Goal: Answer question/provide support

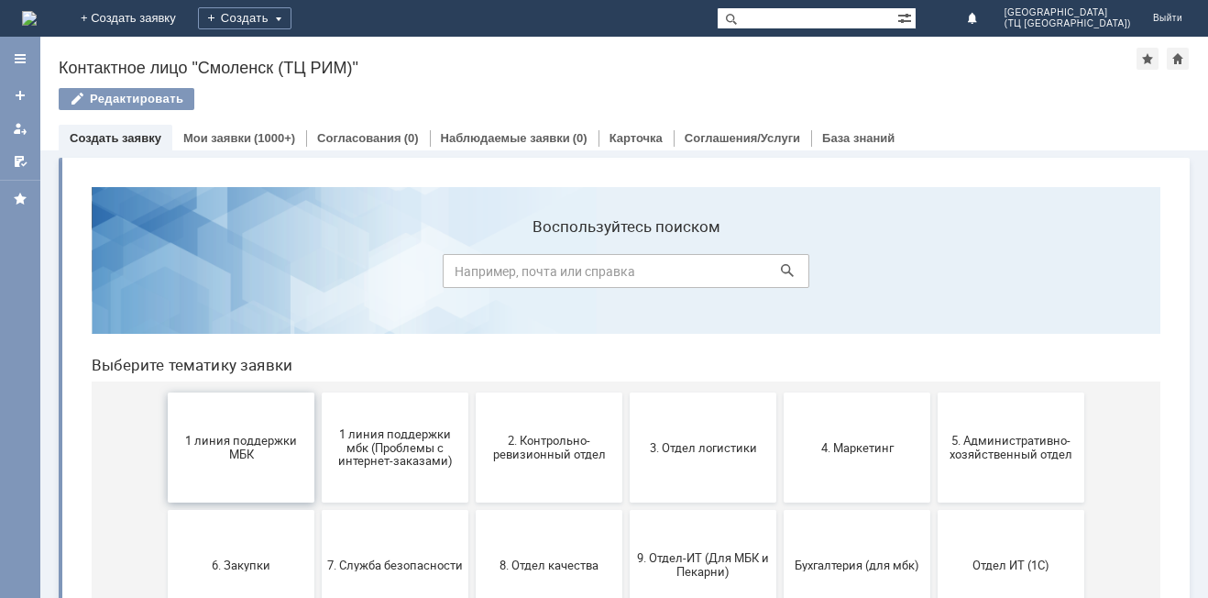
click at [245, 452] on span "1 линия поддержки МБК" at bounding box center [241, 446] width 136 height 27
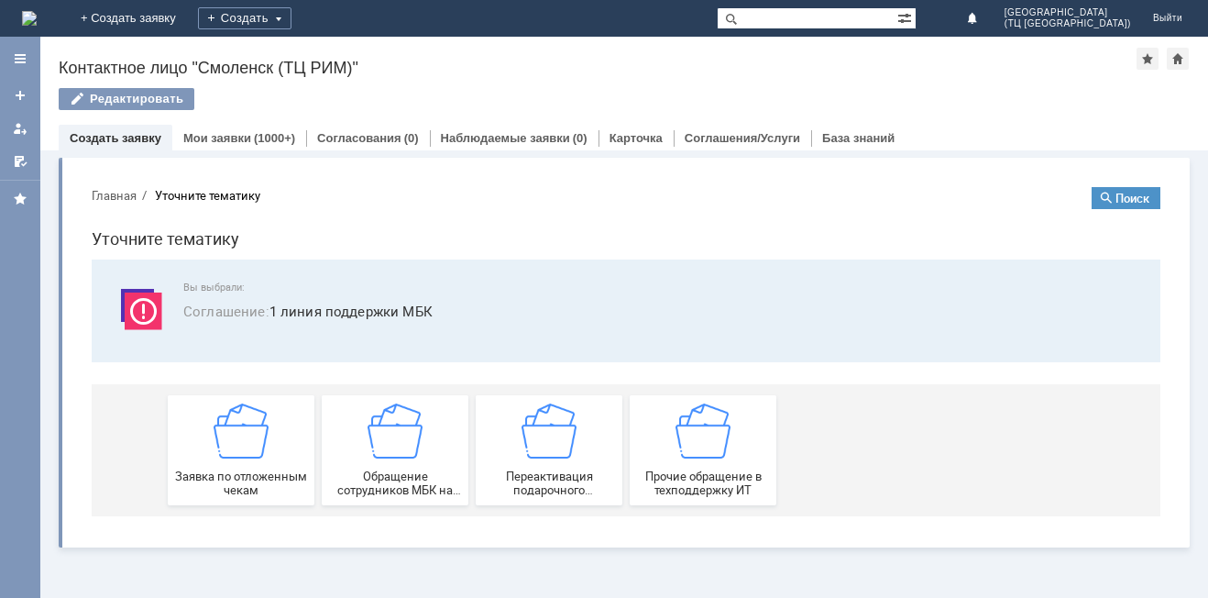
click at [245, 451] on img at bounding box center [241, 430] width 55 height 55
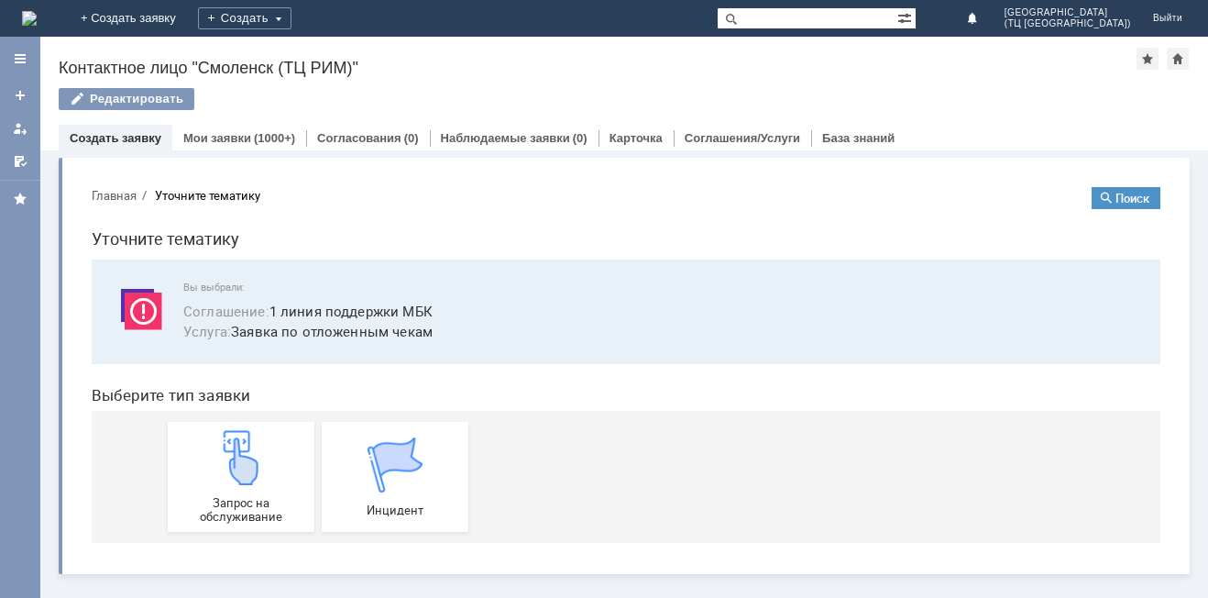
click at [245, 451] on img at bounding box center [241, 457] width 55 height 55
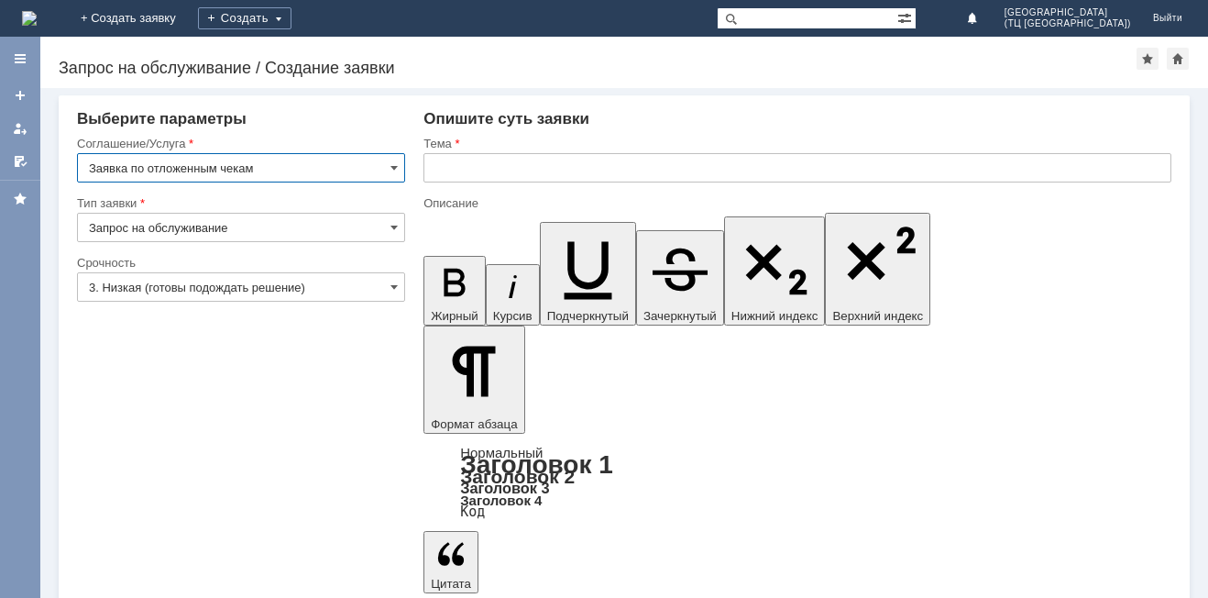
click at [453, 171] on input "text" at bounding box center [797, 167] width 748 height 29
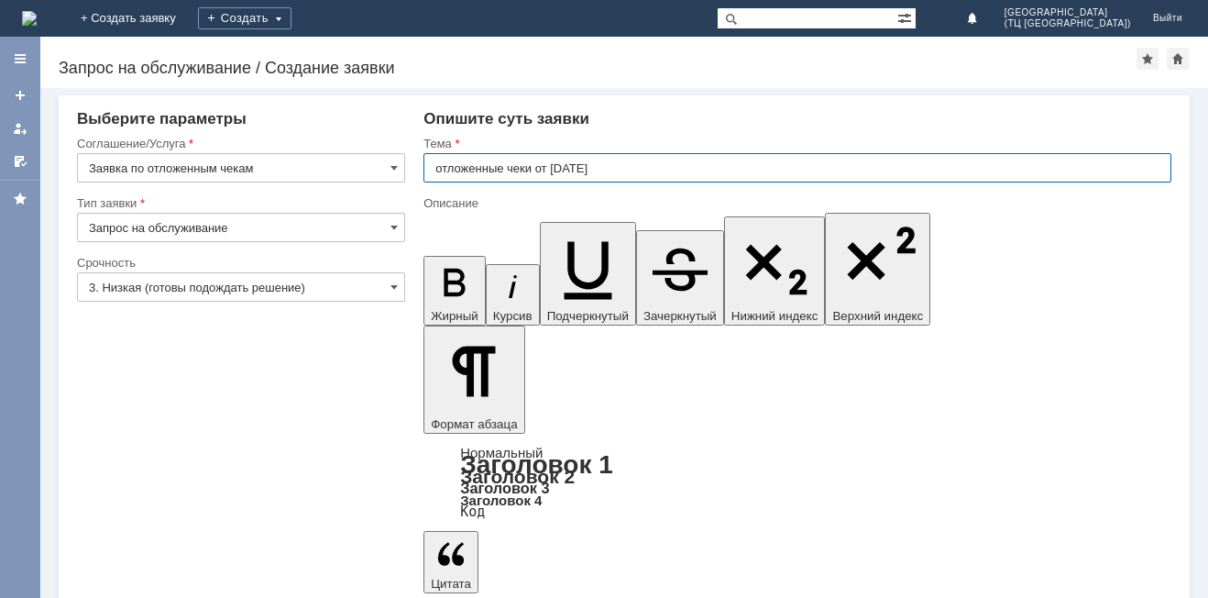
type input "отложенные чеки от [DATE]"
